Goal: Find specific page/section: Find specific page/section

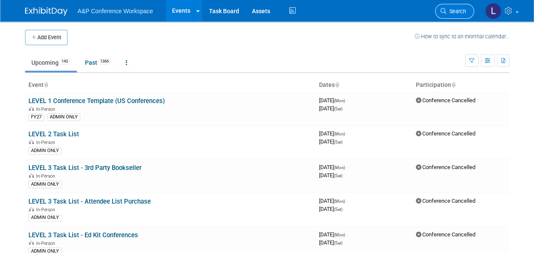
click at [463, 10] on span "Search" at bounding box center [457, 11] width 20 height 6
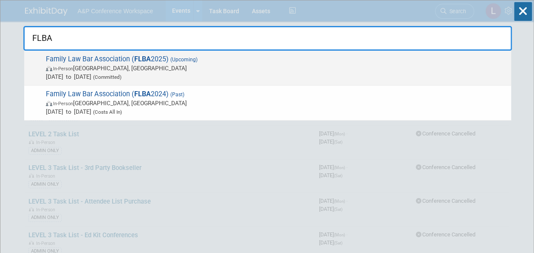
type input "FLBA"
click at [139, 55] on strong "FLBA" at bounding box center [142, 59] width 17 height 8
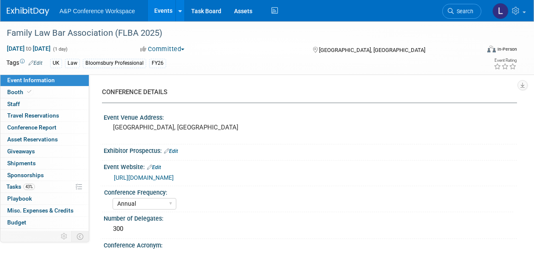
select select "Annual"
select select "Level 2"
select select "In-Person Booth"
select select "Law"
select select "Bloomsbury Professional"
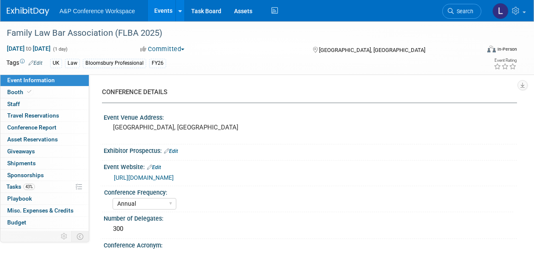
select select "Matt Hambridge"
select select "Louise Morgan"
select select "Rebecca Callow"
select select "Networking/Commissioning"
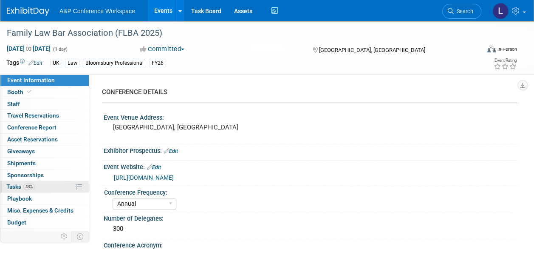
click at [26, 184] on span "43%" at bounding box center [28, 186] width 11 height 6
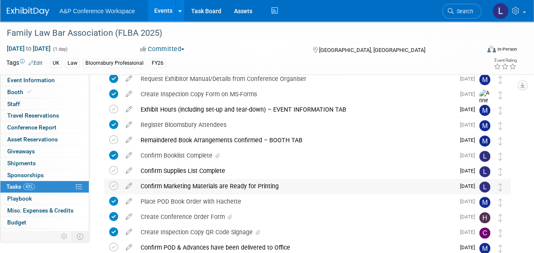
scroll to position [128, 0]
